Goal: Find specific page/section: Find specific page/section

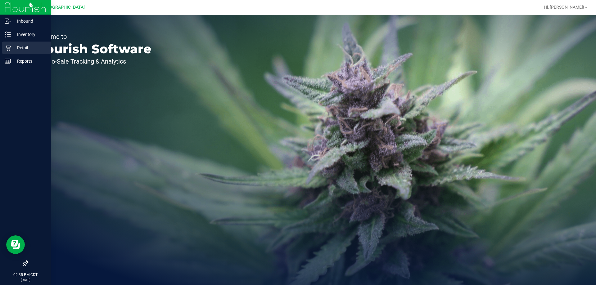
click at [38, 44] on p "Retail" at bounding box center [29, 47] width 37 height 7
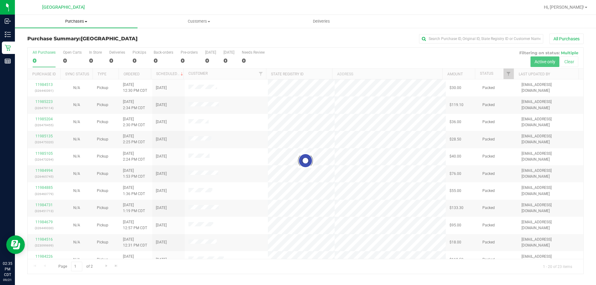
click at [68, 24] on span "Purchases" at bounding box center [76, 22] width 123 height 6
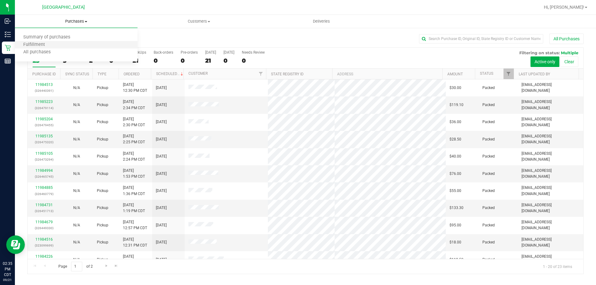
click at [66, 46] on li "Fulfillment" at bounding box center [76, 44] width 123 height 7
